Goal: Information Seeking & Learning: Learn about a topic

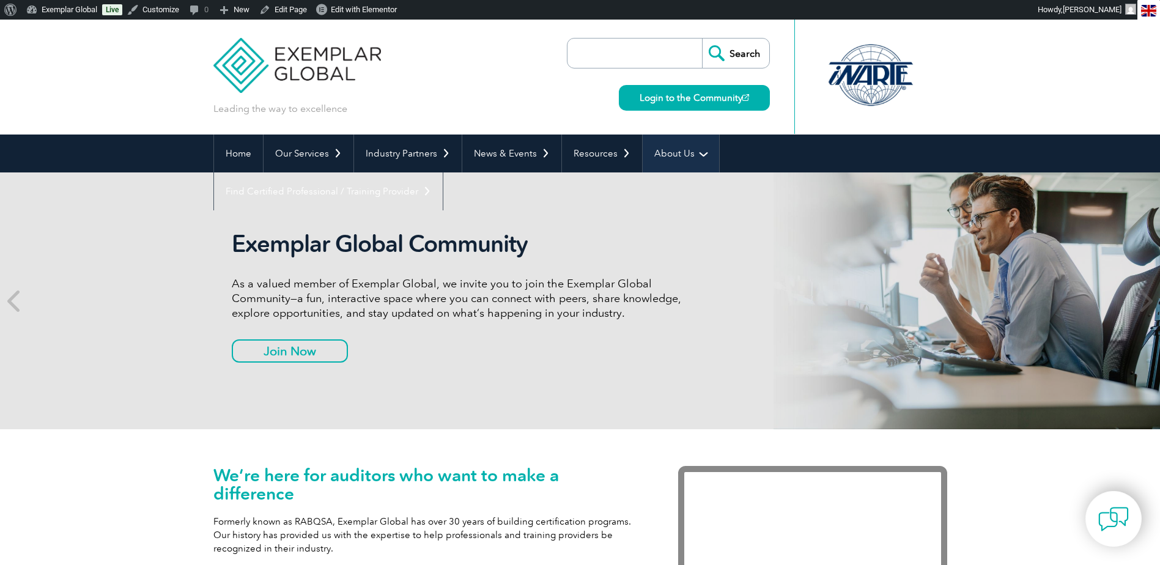
click at [683, 155] on link "About Us" at bounding box center [681, 154] width 76 height 38
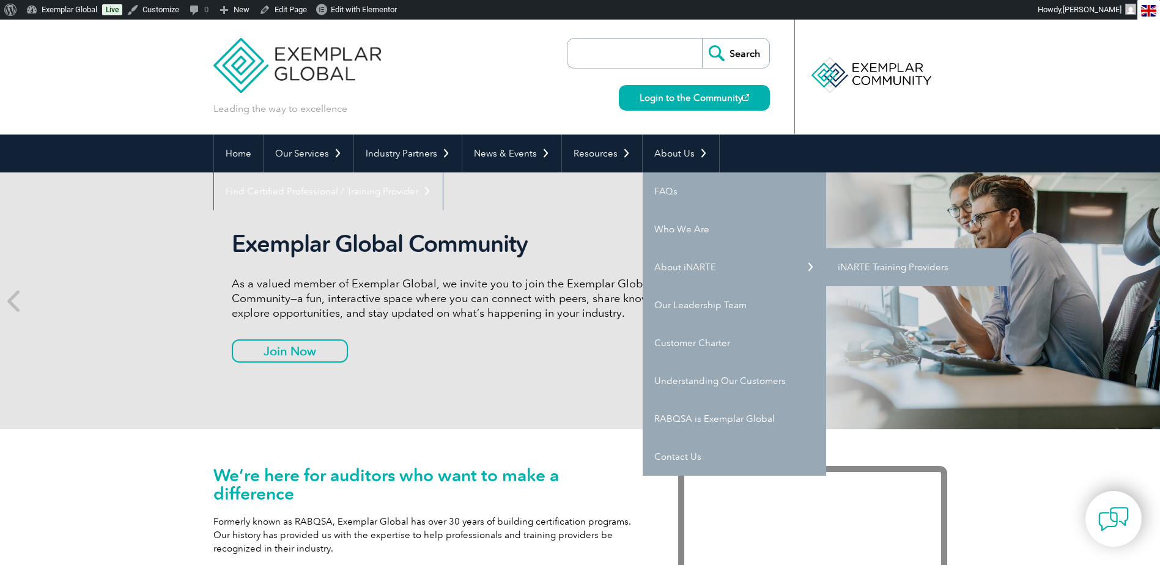
click at [865, 268] on link "iNARTE Training Providers" at bounding box center [917, 267] width 183 height 38
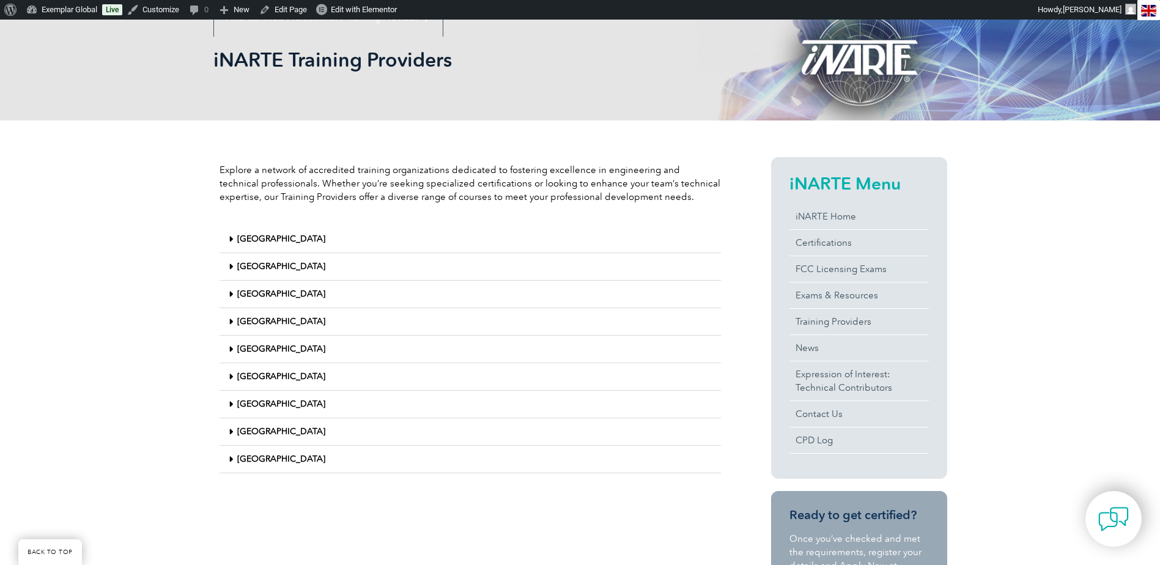
scroll to position [183, 0]
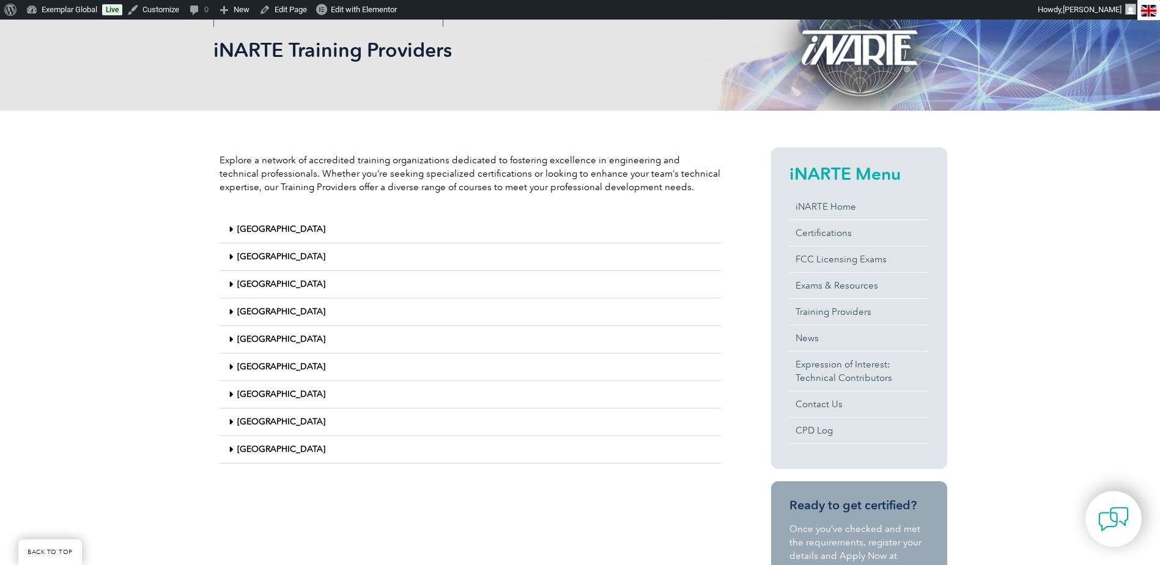
click at [235, 341] on span at bounding box center [233, 339] width 9 height 9
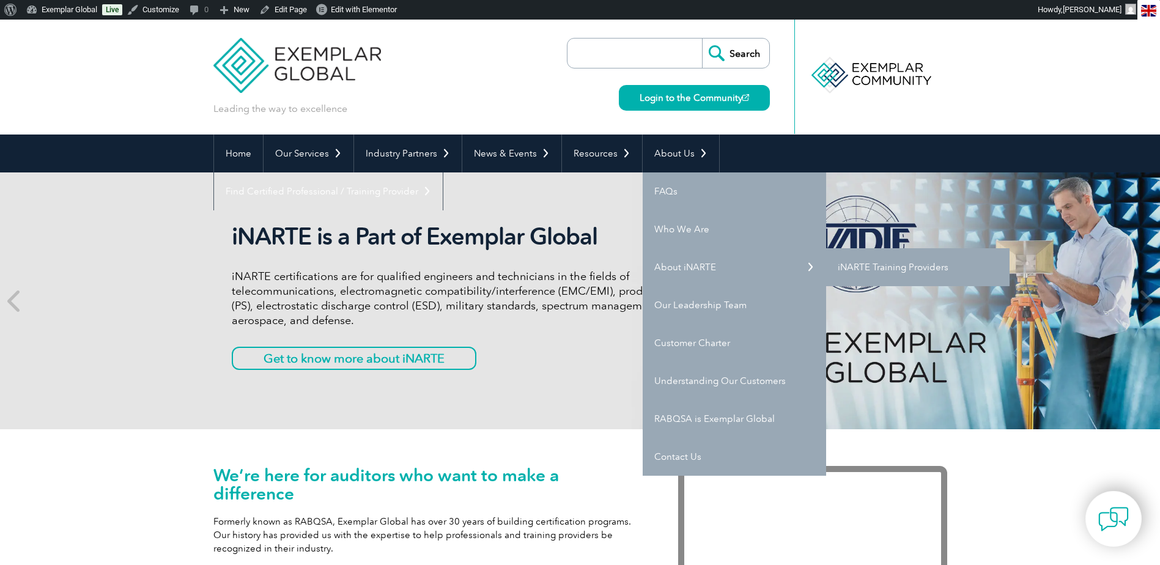
click at [854, 262] on link "iNARTE Training Providers" at bounding box center [917, 267] width 183 height 38
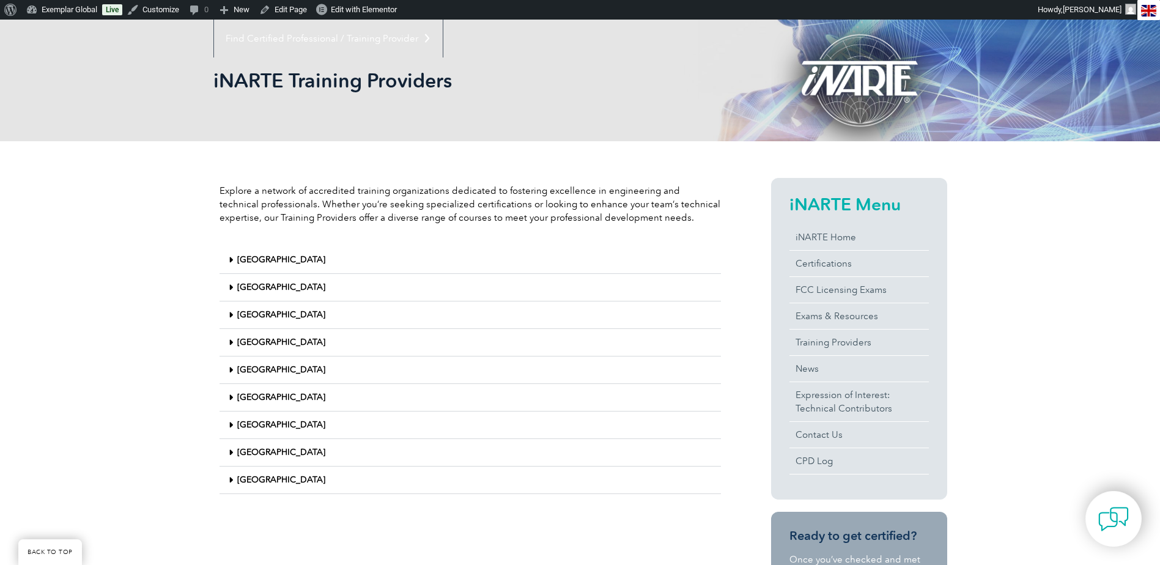
scroll to position [245, 0]
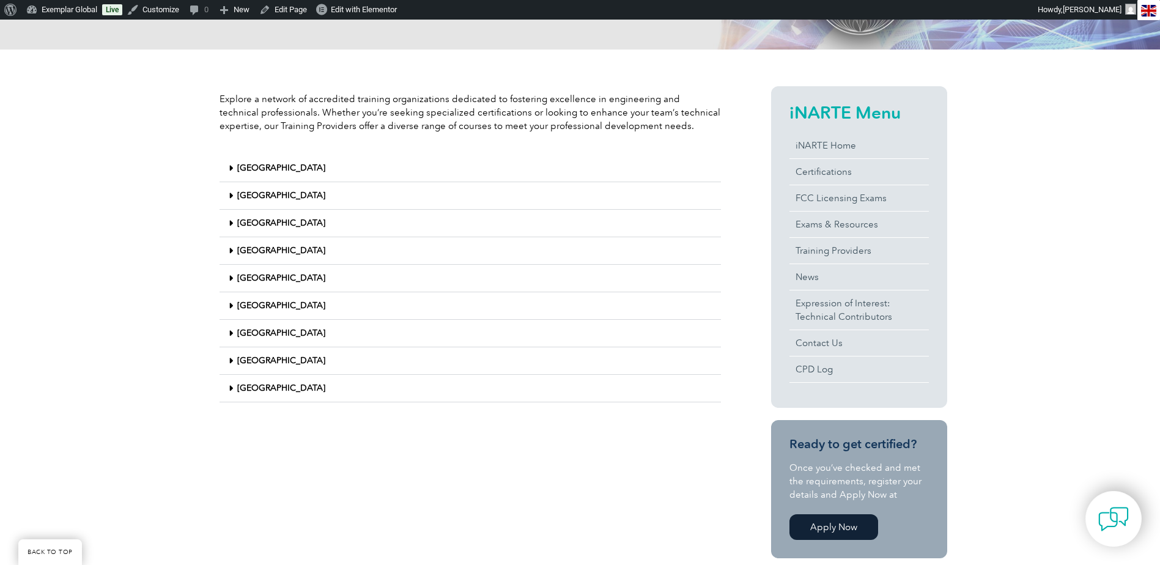
click at [232, 278] on icon at bounding box center [231, 278] width 4 height 9
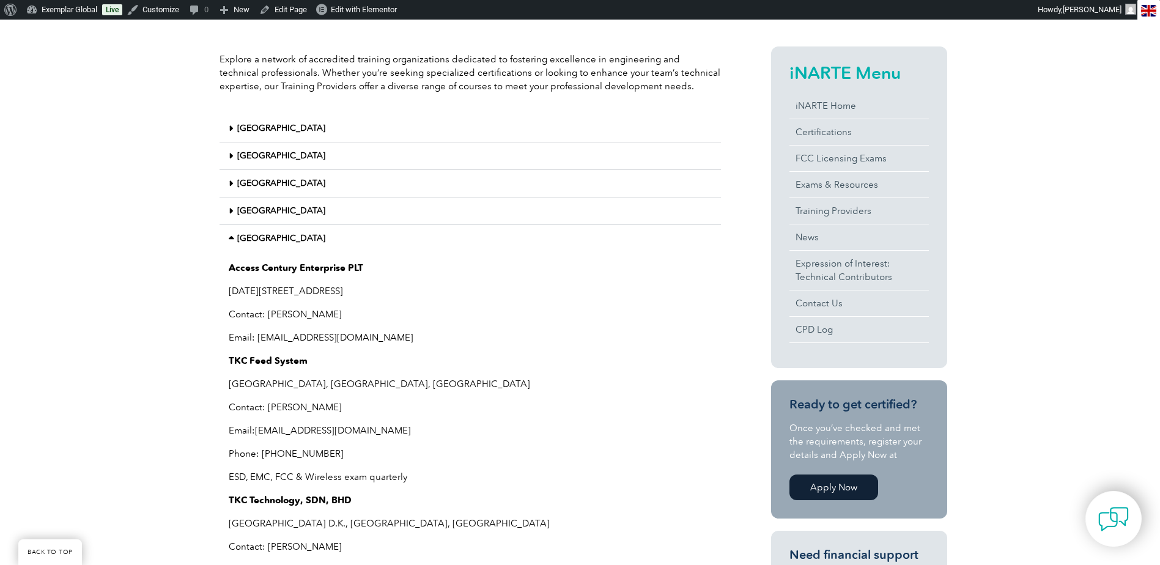
scroll to position [306, 0]
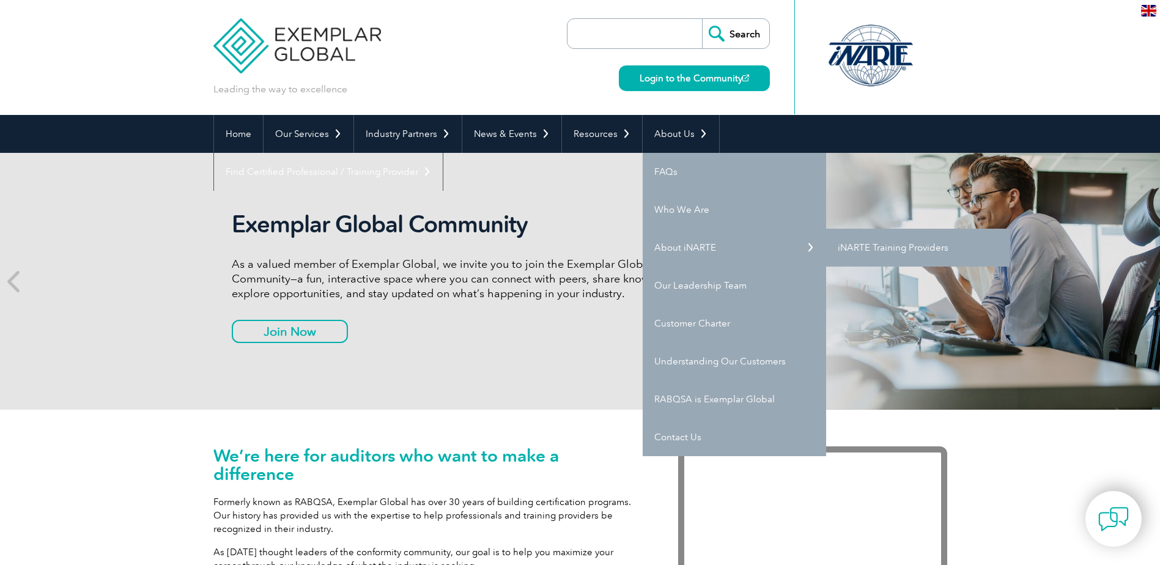
click at [861, 246] on link "iNARTE Training Providers" at bounding box center [917, 248] width 183 height 38
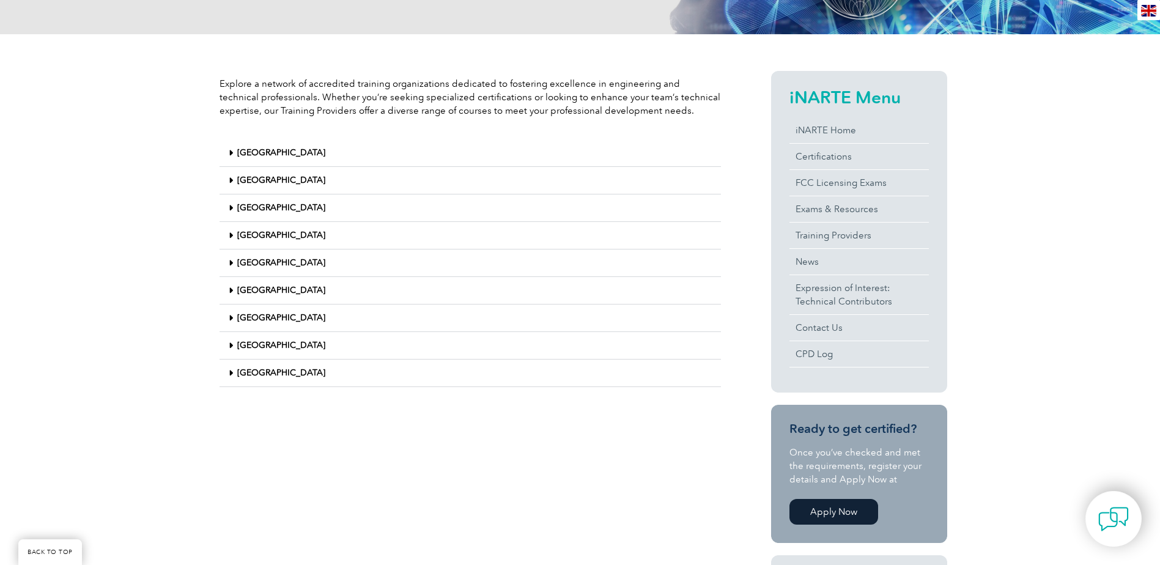
scroll to position [245, 0]
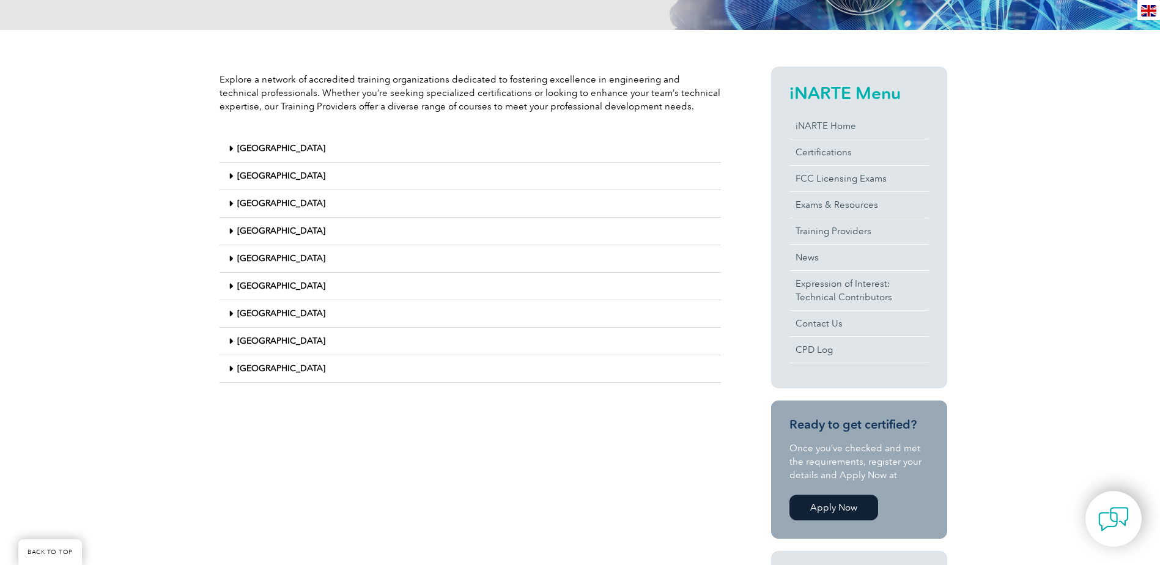
click at [229, 259] on icon at bounding box center [231, 258] width 4 height 9
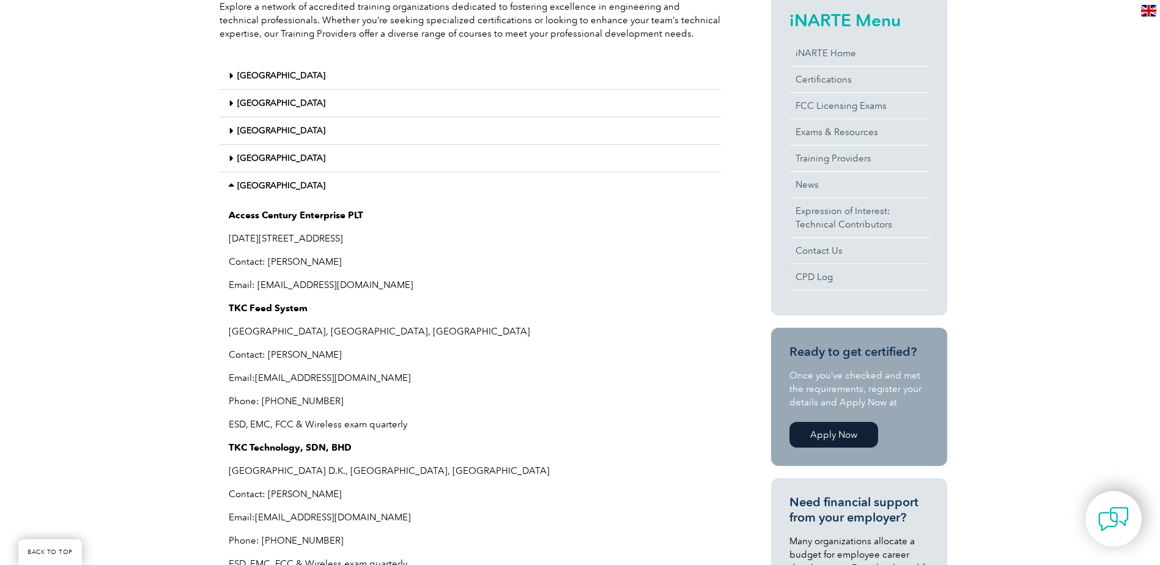
scroll to position [122, 0]
